Goal: Find specific page/section: Find specific page/section

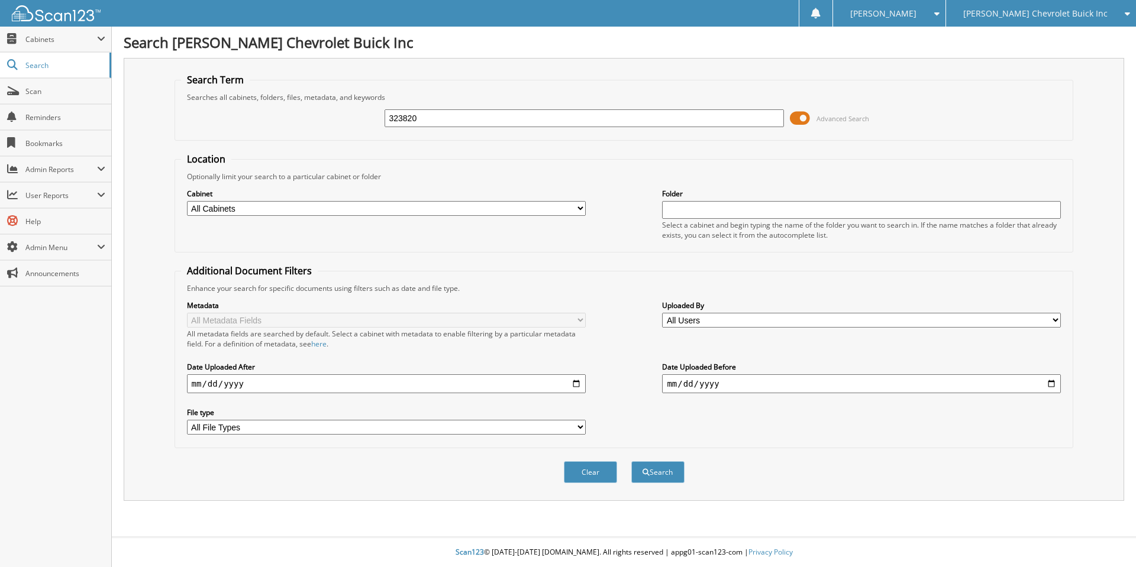
type input "323820"
click at [631, 462] on button "Search" at bounding box center [657, 473] width 53 height 22
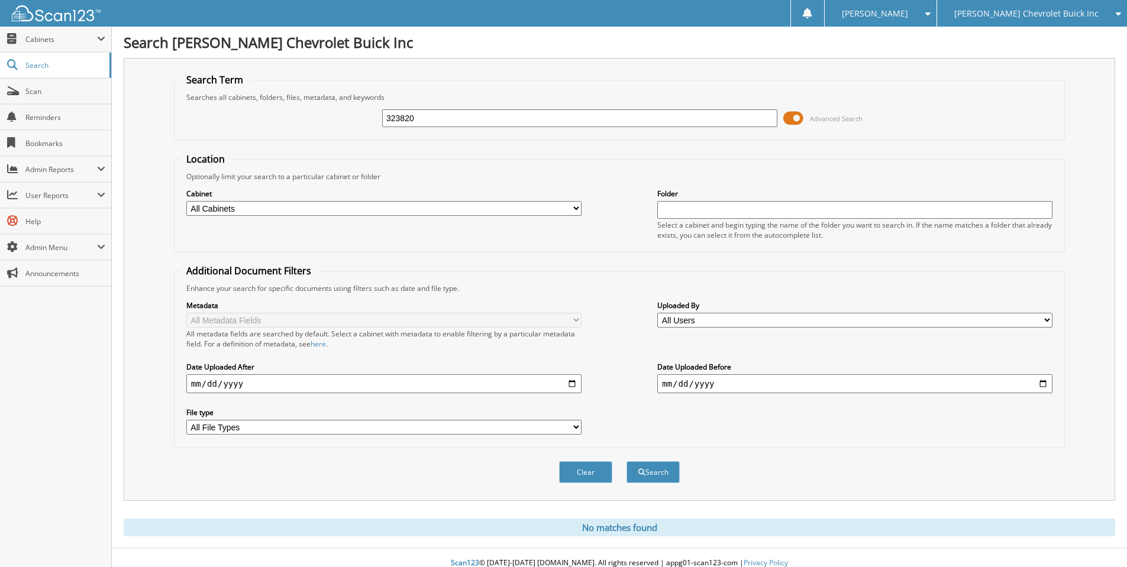
click at [443, 116] on input "323820" at bounding box center [579, 118] width 395 height 18
type input "323987"
click at [627, 462] on button "Search" at bounding box center [653, 473] width 53 height 22
click at [426, 122] on input "323987" at bounding box center [579, 118] width 395 height 18
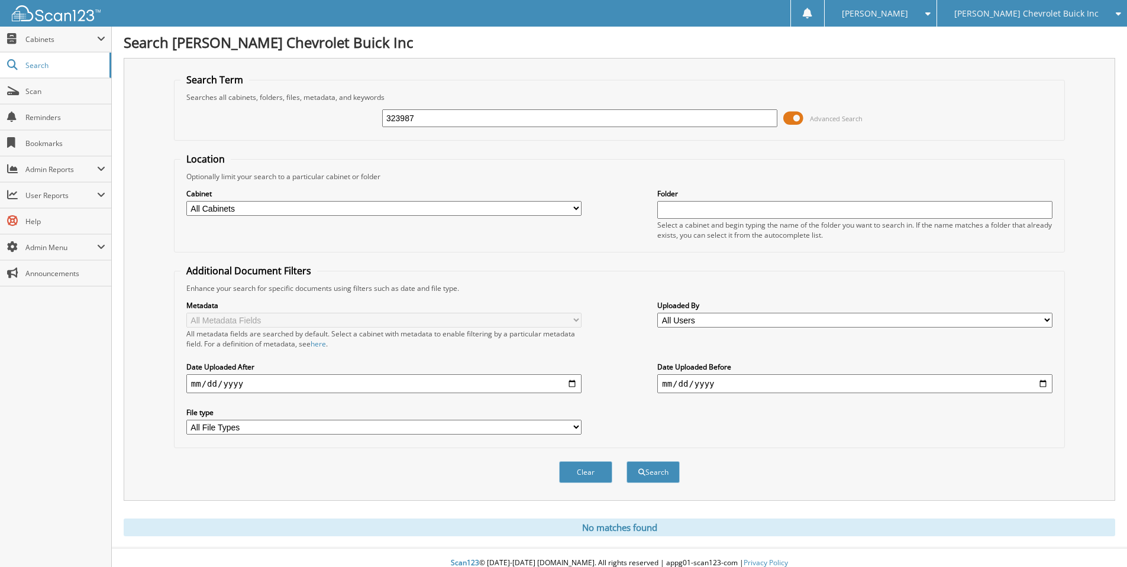
click at [426, 122] on input "323987" at bounding box center [579, 118] width 395 height 18
type input "324189"
click at [627, 462] on button "Search" at bounding box center [653, 473] width 53 height 22
click at [426, 122] on input "324189" at bounding box center [579, 118] width 395 height 18
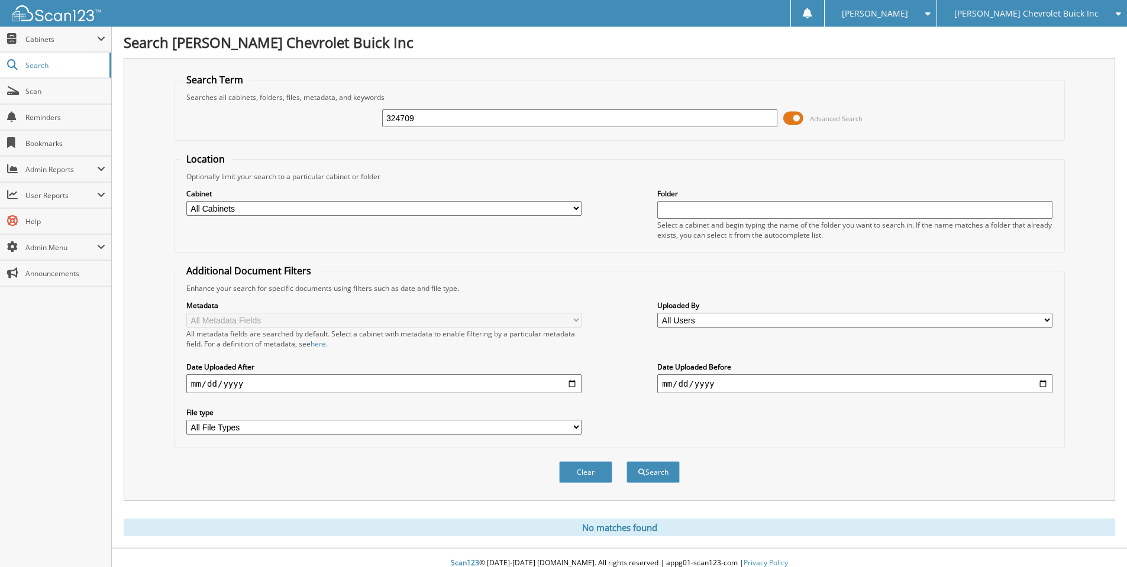
type input "324709"
click at [627, 462] on button "Search" at bounding box center [653, 473] width 53 height 22
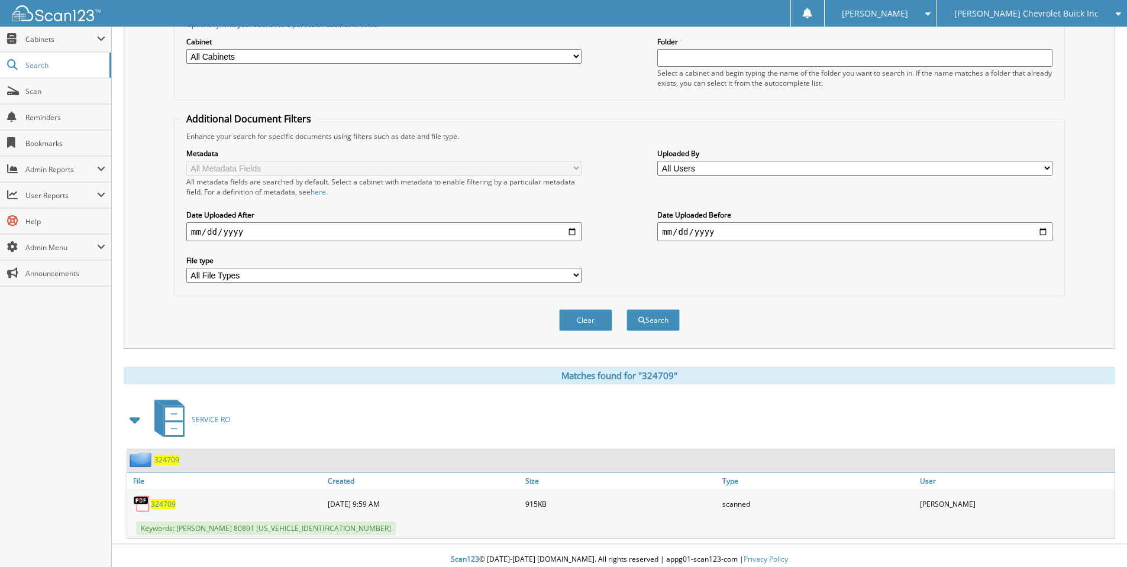
scroll to position [160, 0]
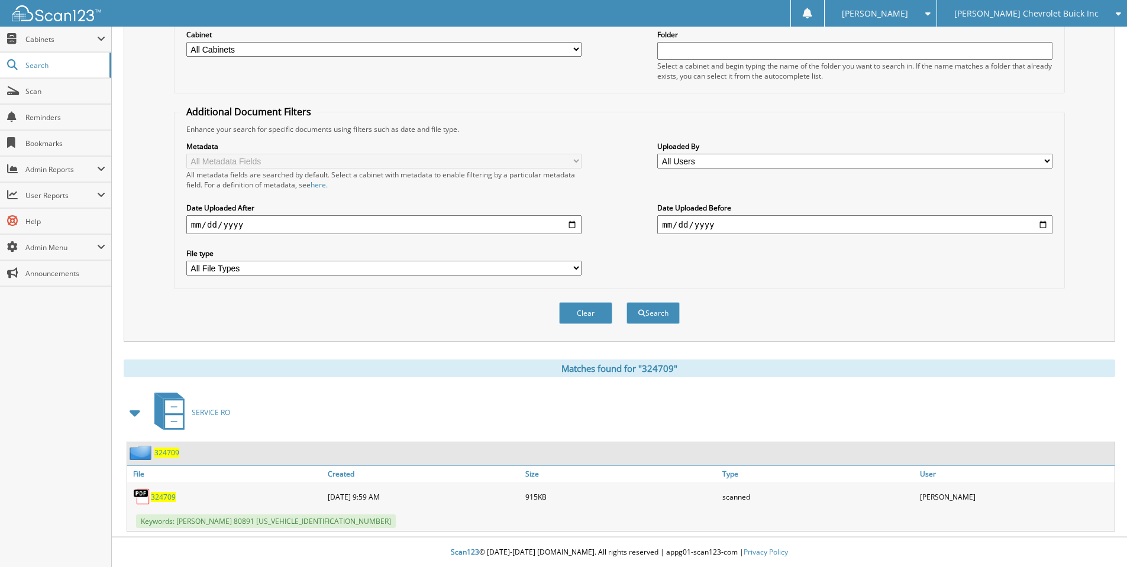
click at [162, 500] on span "324709" at bounding box center [163, 497] width 25 height 10
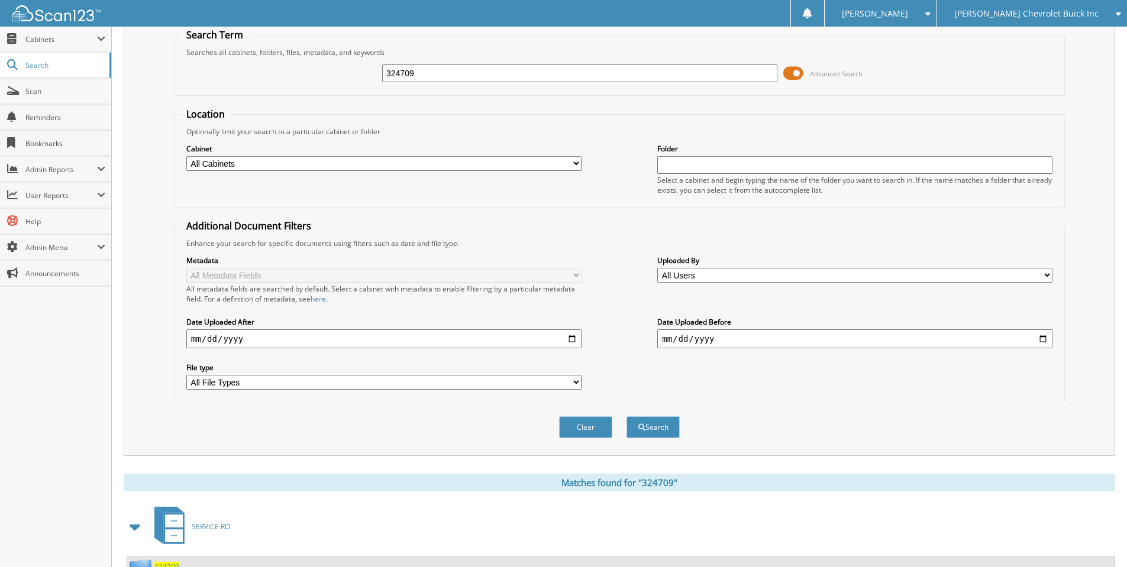
scroll to position [0, 0]
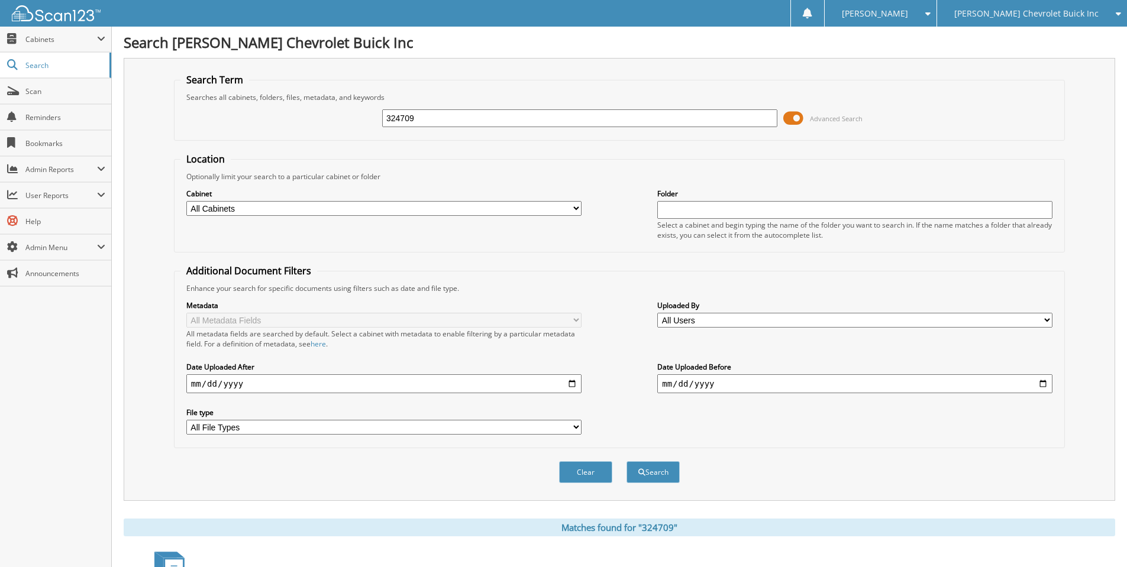
click at [451, 111] on input "324709" at bounding box center [579, 118] width 395 height 18
type input "324721"
click at [627, 462] on button "Search" at bounding box center [653, 473] width 53 height 22
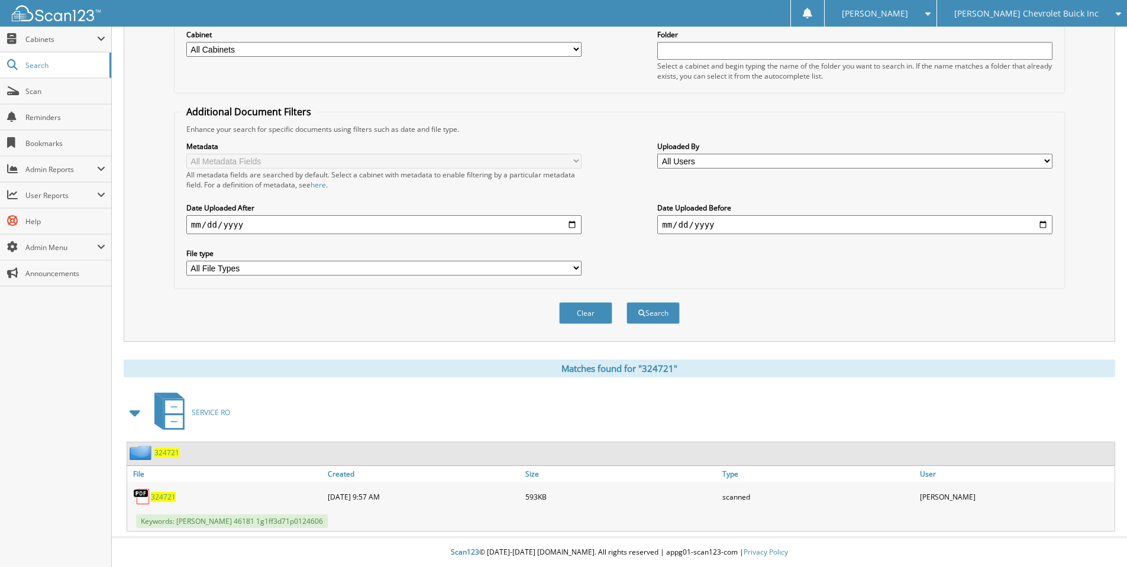
click at [167, 497] on span "324721" at bounding box center [163, 497] width 25 height 10
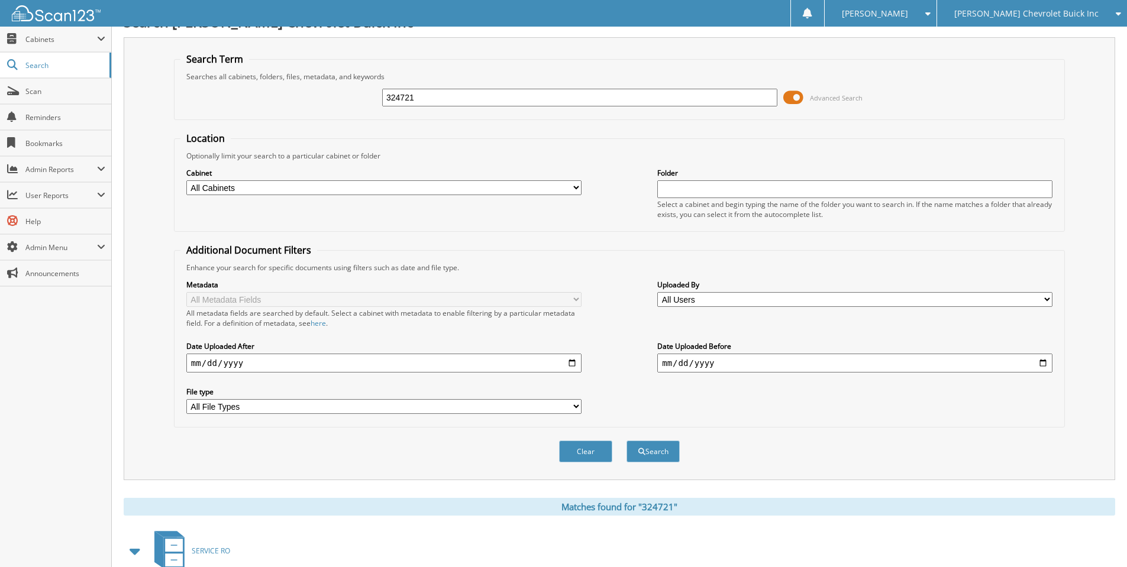
scroll to position [0, 0]
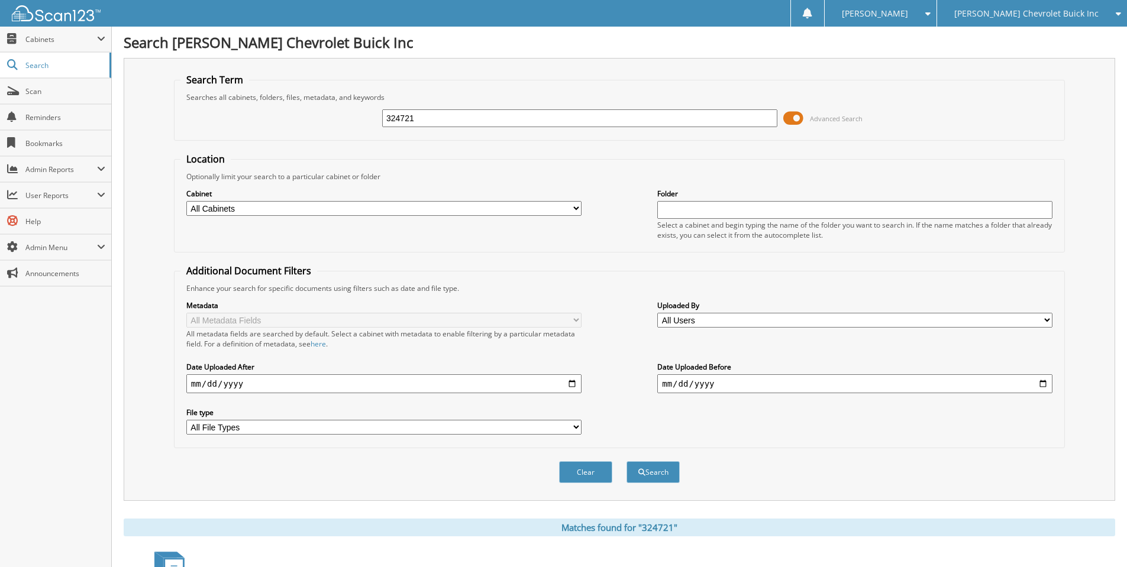
click at [466, 109] on div "324721" at bounding box center [579, 118] width 395 height 20
click at [461, 118] on input "324721" at bounding box center [579, 118] width 395 height 18
type input "324784"
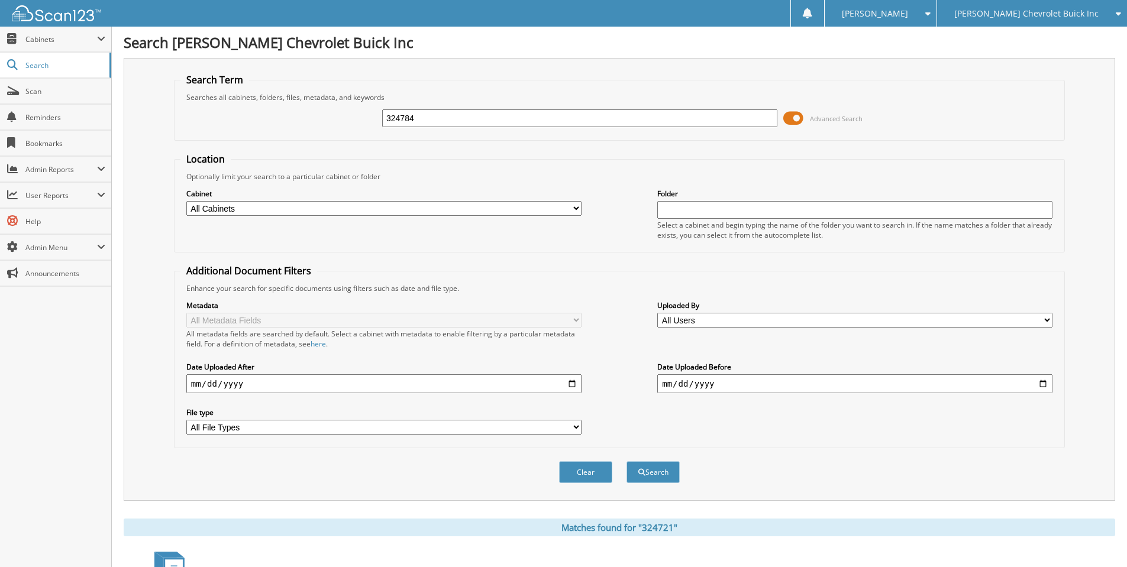
click at [627, 462] on button "Search" at bounding box center [653, 473] width 53 height 22
click at [441, 116] on input "324784" at bounding box center [579, 118] width 395 height 18
type input "324787"
click at [627, 462] on button "Search" at bounding box center [653, 473] width 53 height 22
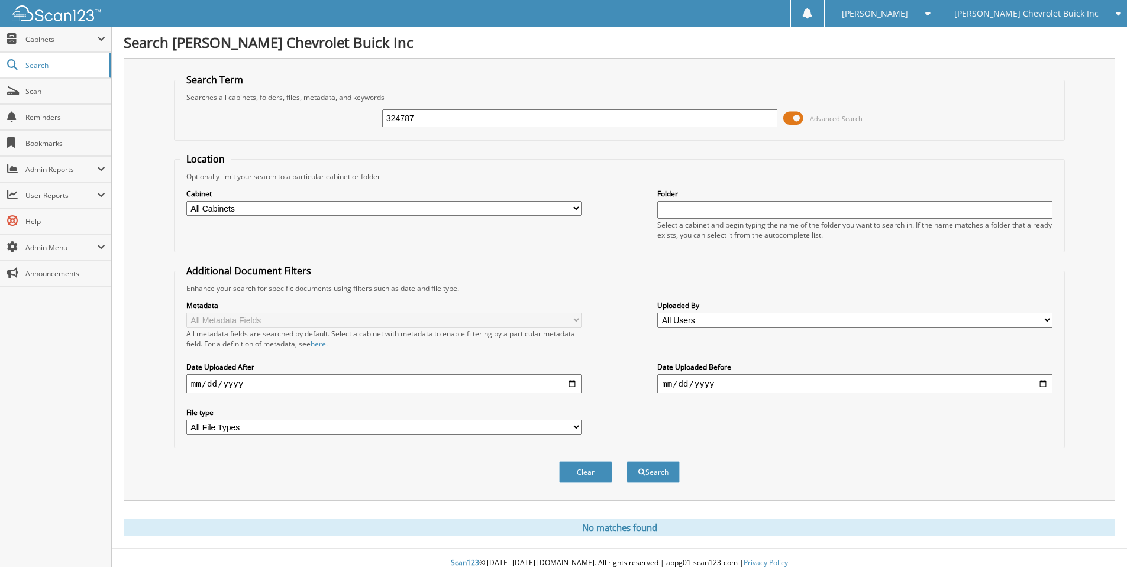
click at [423, 119] on input "324787" at bounding box center [579, 118] width 395 height 18
type input "324791"
click at [627, 462] on button "Search" at bounding box center [653, 473] width 53 height 22
click at [423, 119] on input "324791" at bounding box center [579, 118] width 395 height 18
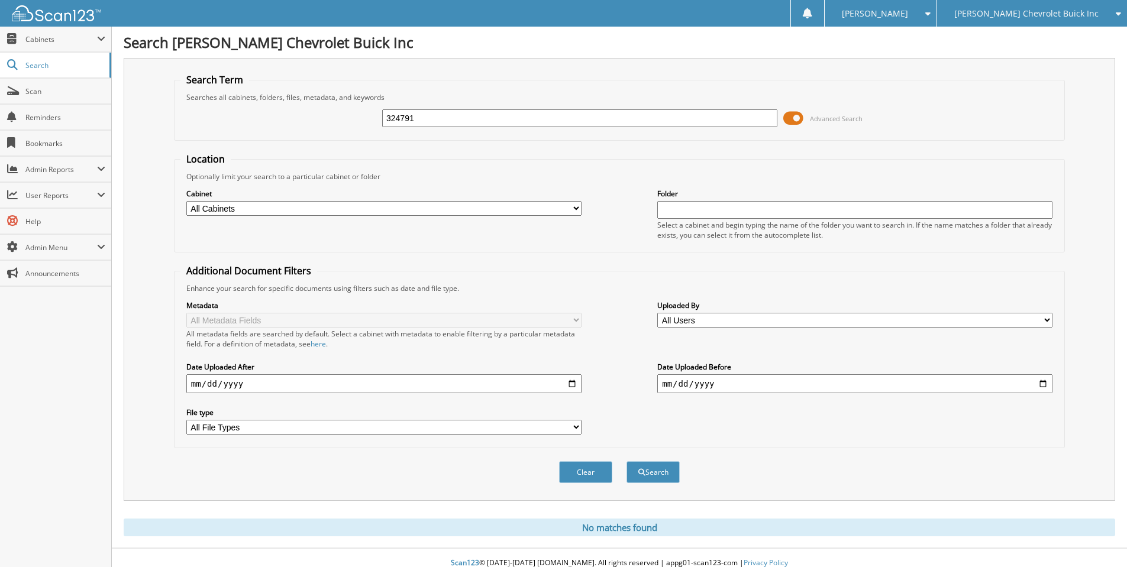
click at [423, 119] on input "324791" at bounding box center [579, 118] width 395 height 18
type input "324792"
click at [627, 462] on button "Search" at bounding box center [653, 473] width 53 height 22
click at [423, 119] on input "324792" at bounding box center [579, 118] width 395 height 18
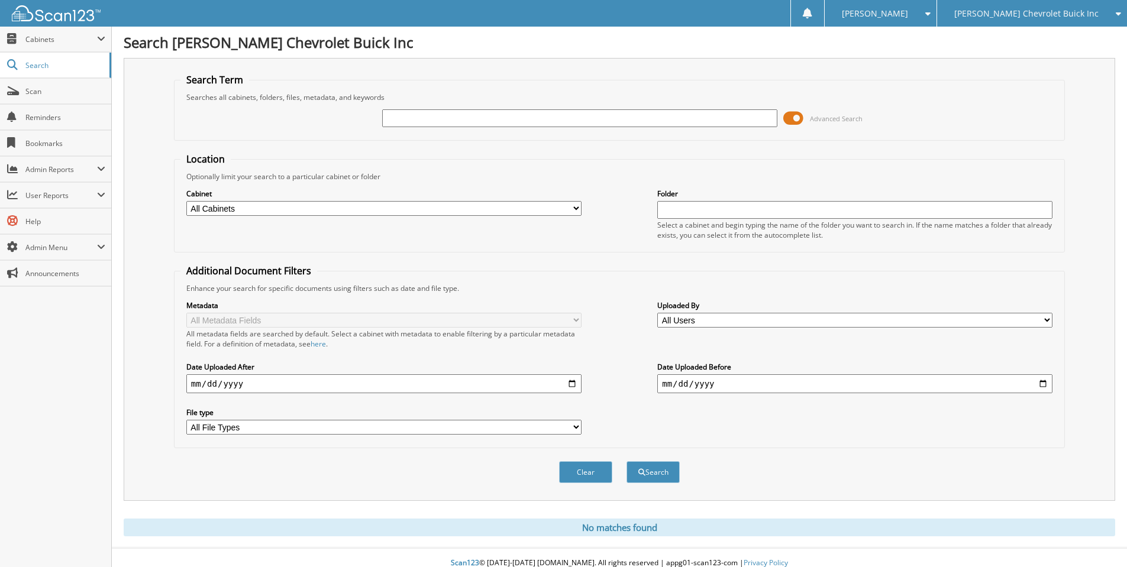
click at [439, 118] on input "text" at bounding box center [579, 118] width 395 height 18
type input "323987"
click at [627, 462] on button "Search" at bounding box center [653, 473] width 53 height 22
click at [63, 43] on span "Cabinets" at bounding box center [61, 39] width 72 height 10
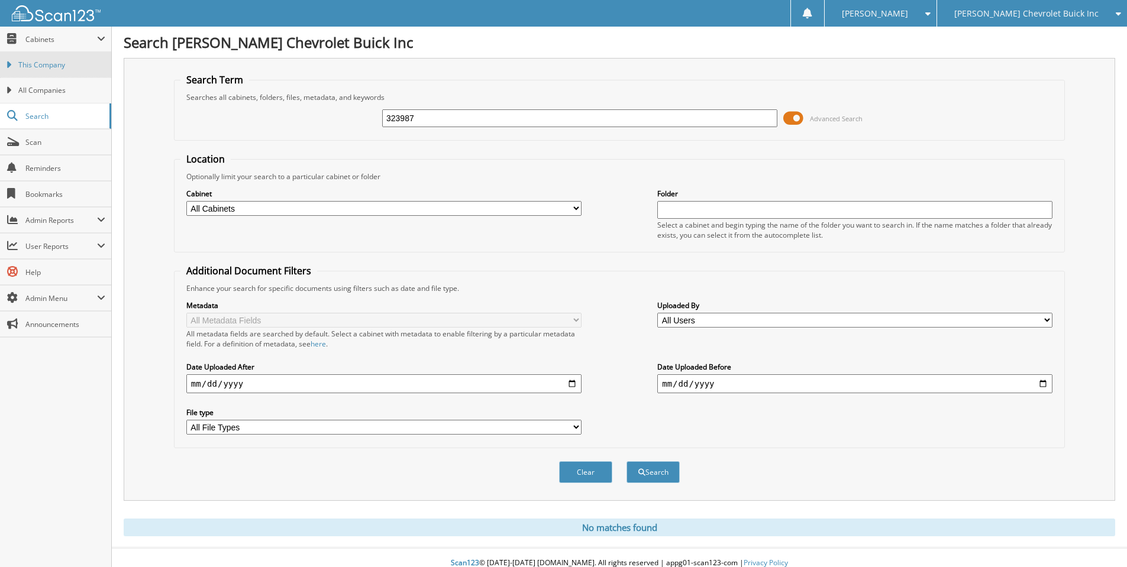
click at [62, 63] on span "This Company" at bounding box center [61, 65] width 87 height 11
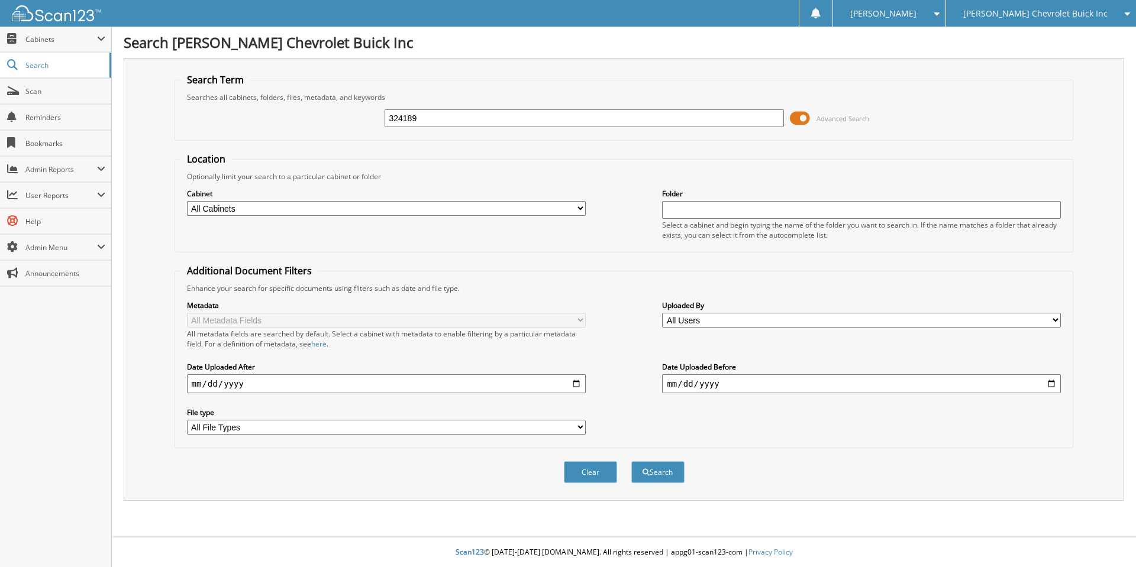
type input "324189"
click at [631, 462] on button "Search" at bounding box center [657, 473] width 53 height 22
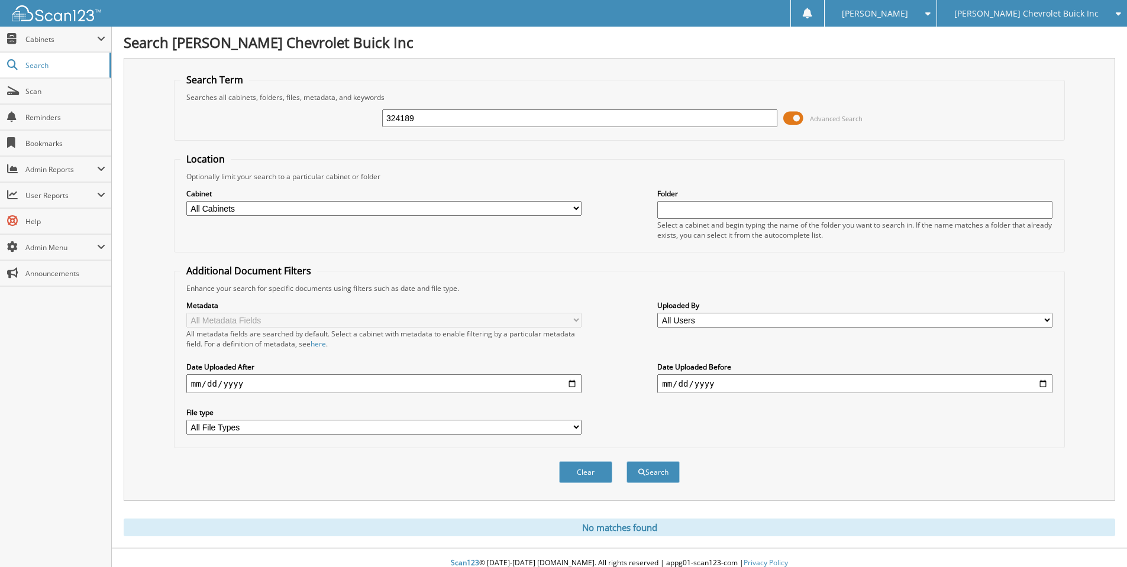
click at [1063, 13] on span "[PERSON_NAME] Chevrolet Buick Inc" at bounding box center [1026, 13] width 144 height 7
click at [1045, 31] on link "[PERSON_NAME]" at bounding box center [1032, 37] width 190 height 21
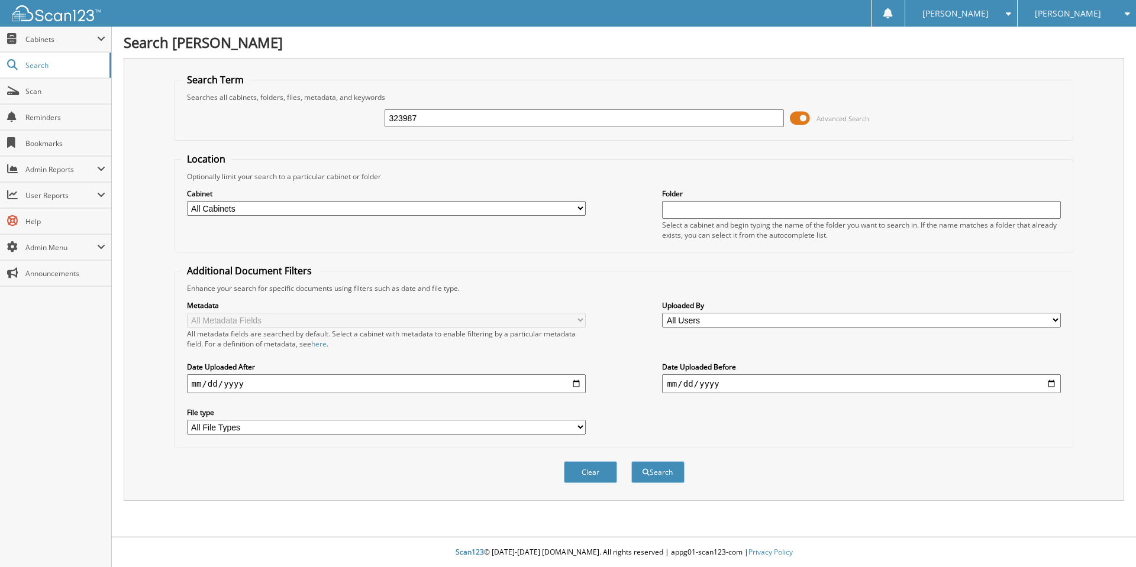
type input "323987"
click at [631, 462] on button "Search" at bounding box center [657, 473] width 53 height 22
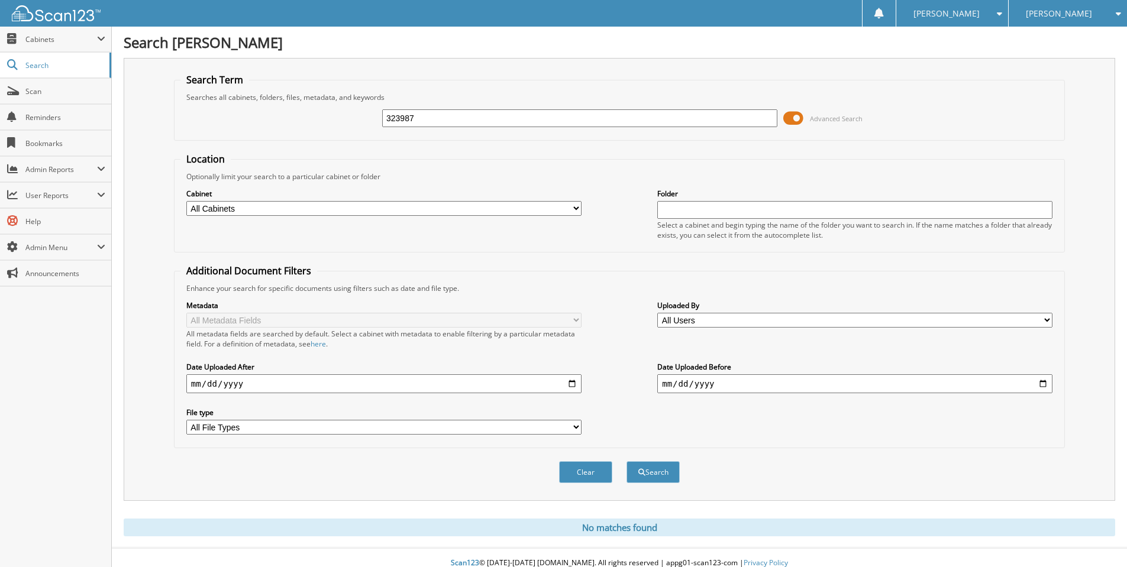
click at [424, 115] on input "323987" at bounding box center [579, 118] width 395 height 18
type input "324189"
click at [627, 462] on button "Search" at bounding box center [653, 473] width 53 height 22
click at [435, 117] on input "324189" at bounding box center [579, 118] width 395 height 18
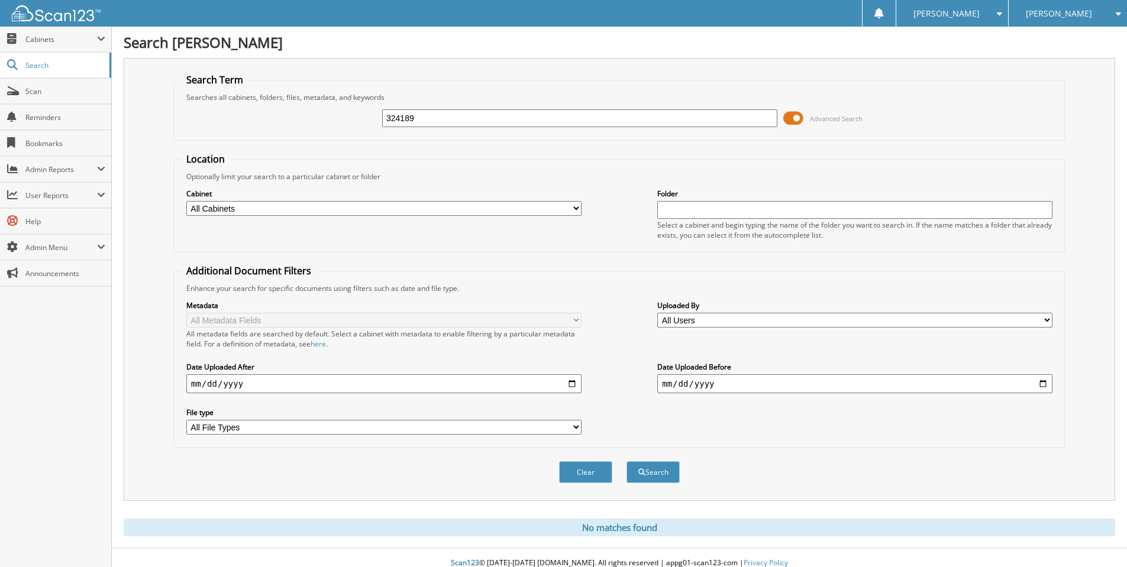
click at [435, 117] on input "324189" at bounding box center [579, 118] width 395 height 18
click at [1067, 14] on span "[PERSON_NAME]" at bounding box center [1059, 13] width 66 height 7
click at [1035, 34] on link "[PERSON_NAME] Chevrolet Buick Inc" at bounding box center [1068, 43] width 118 height 32
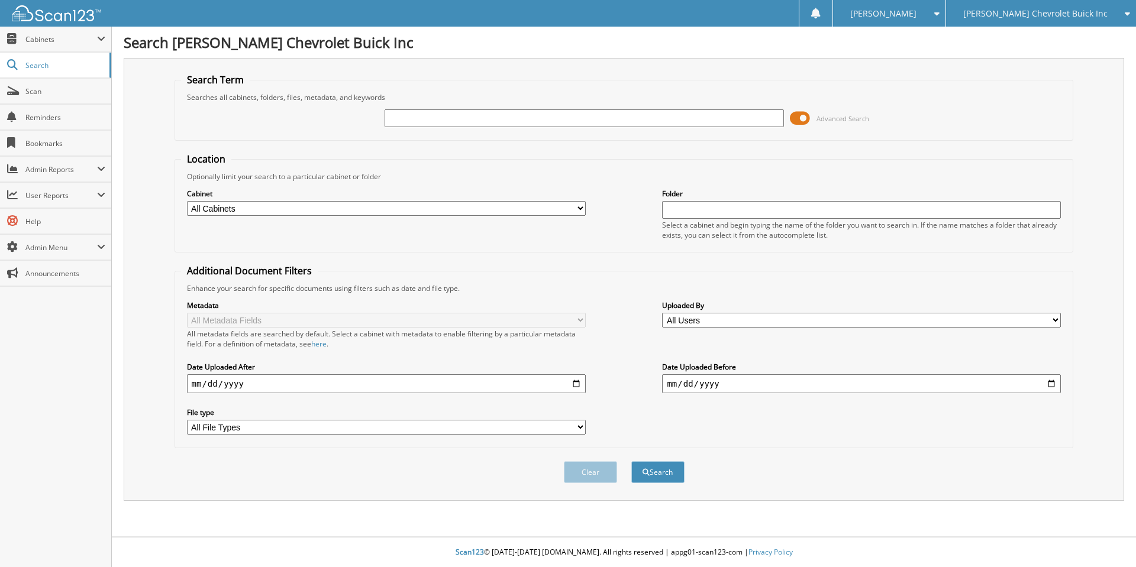
click at [1036, 15] on span "[PERSON_NAME] Chevrolet Buick Inc" at bounding box center [1035, 13] width 144 height 7
click at [1024, 36] on link "[PERSON_NAME]" at bounding box center [1041, 37] width 190 height 21
type input "323987"
click at [631, 462] on button "Search" at bounding box center [657, 473] width 53 height 22
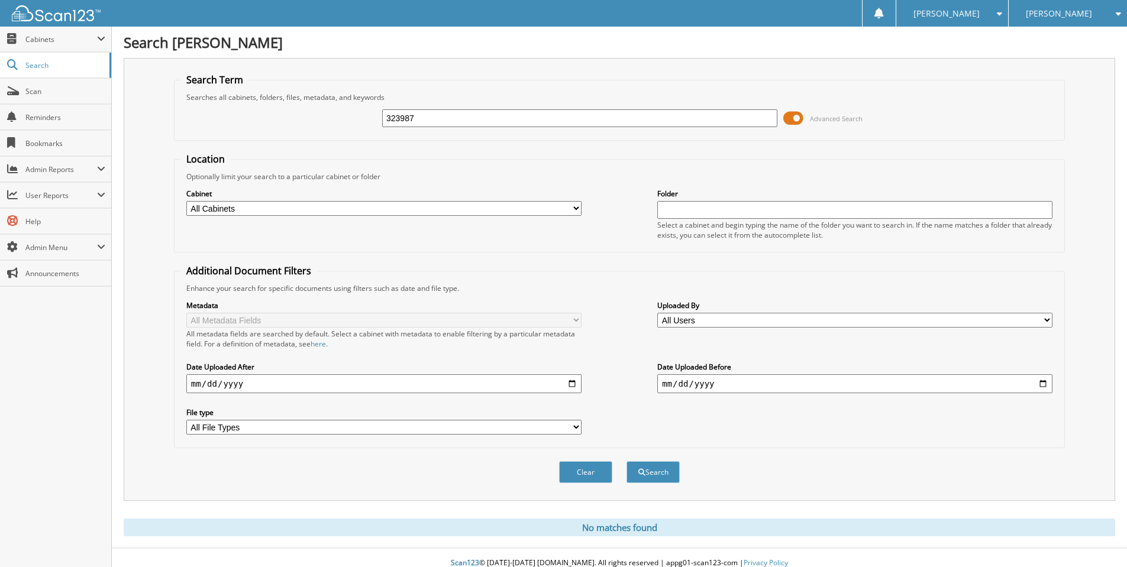
click at [434, 117] on input "323987" at bounding box center [579, 118] width 395 height 18
type input "323987"
click at [627, 462] on button "Search" at bounding box center [653, 473] width 53 height 22
click at [1064, 12] on span "[PERSON_NAME]" at bounding box center [1059, 13] width 66 height 7
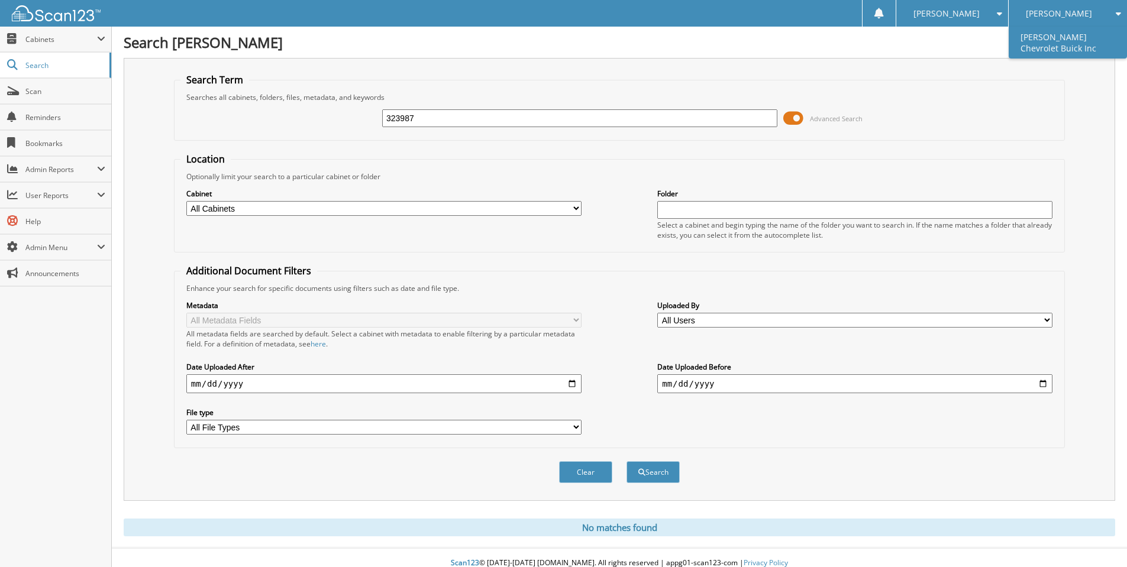
click at [1046, 38] on link "[PERSON_NAME] Chevrolet Buick Inc" at bounding box center [1068, 43] width 118 height 32
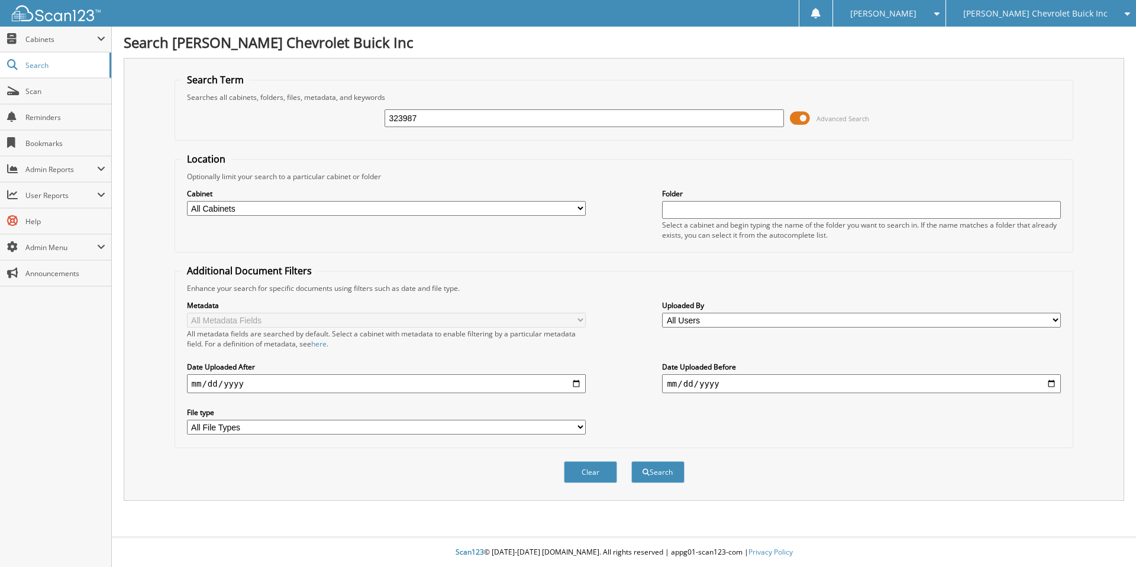
type input "323987"
click at [631, 462] on button "Search" at bounding box center [657, 473] width 53 height 22
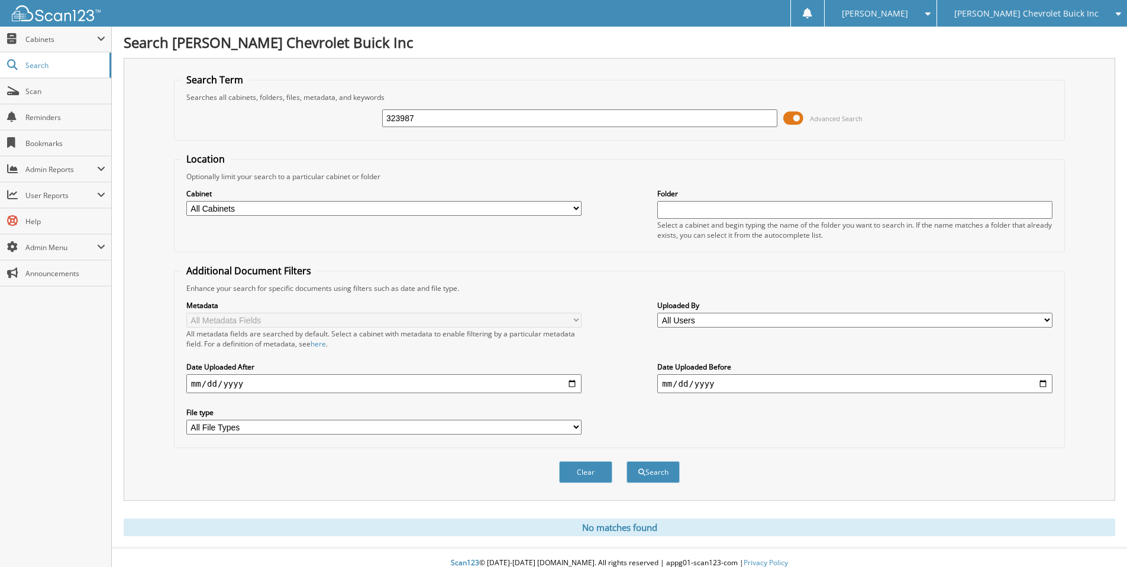
click at [538, 118] on input "323987" at bounding box center [579, 118] width 395 height 18
